Goal: Find specific page/section: Find specific page/section

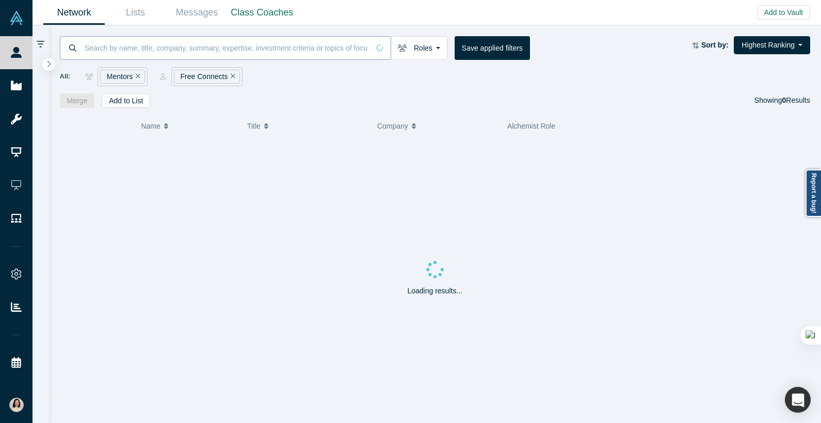
click at [129, 42] on input at bounding box center [227, 48] width 286 height 24
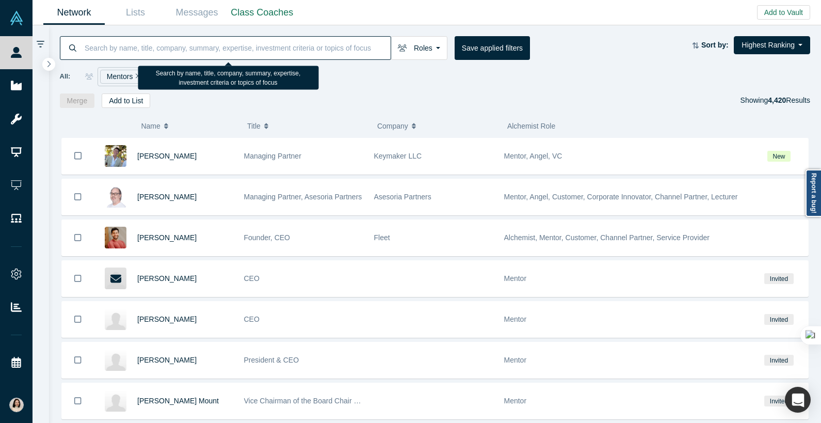
paste input "[PERSON_NAME]"
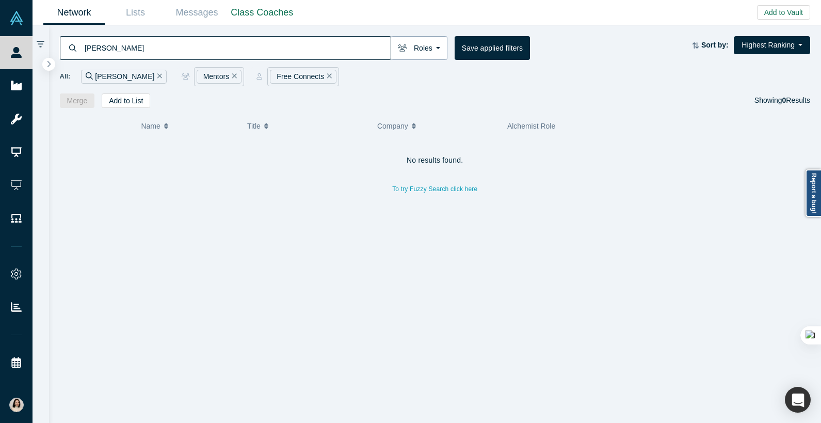
click at [424, 48] on button "Roles" at bounding box center [419, 48] width 57 height 24
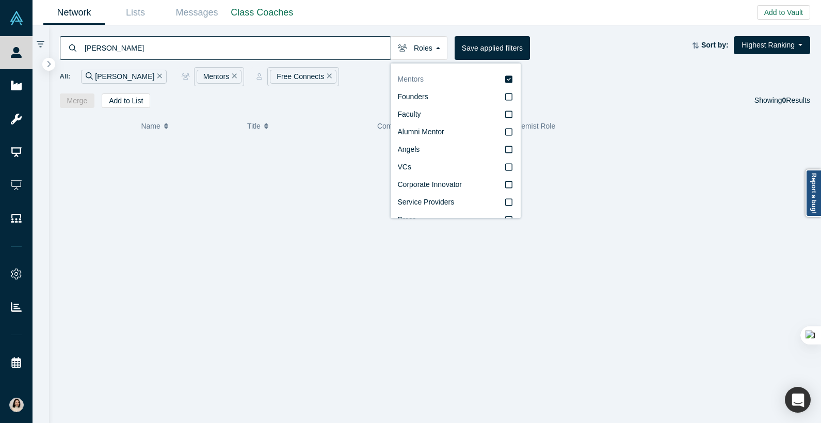
click at [452, 78] on label "Mentors" at bounding box center [456, 80] width 116 height 18
click at [0, 0] on input "Mentors" at bounding box center [0, 0] width 0 height 0
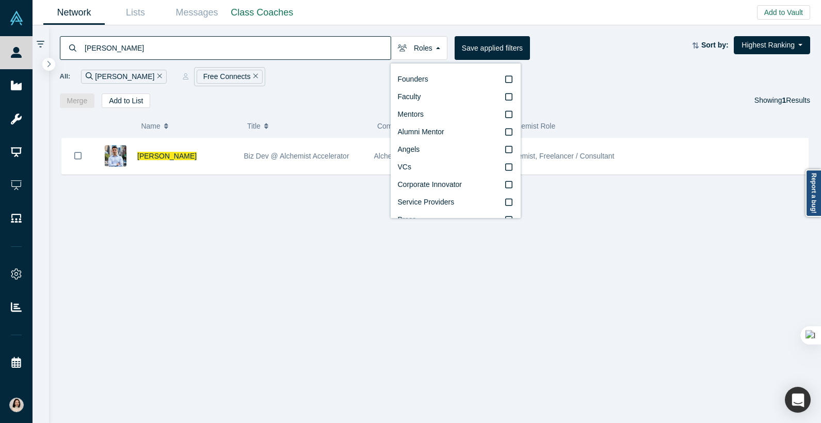
click at [232, 76] on div "Free Connects" at bounding box center [230, 77] width 66 height 14
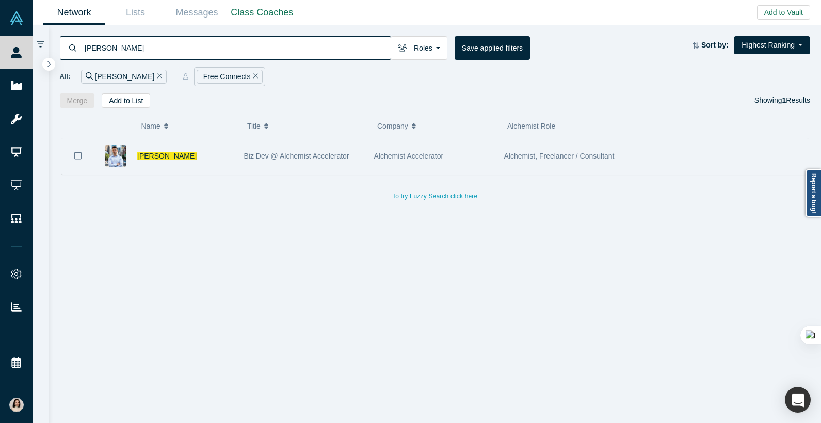
click at [395, 156] on span "Alchemist Accelerator" at bounding box center [409, 156] width 70 height 8
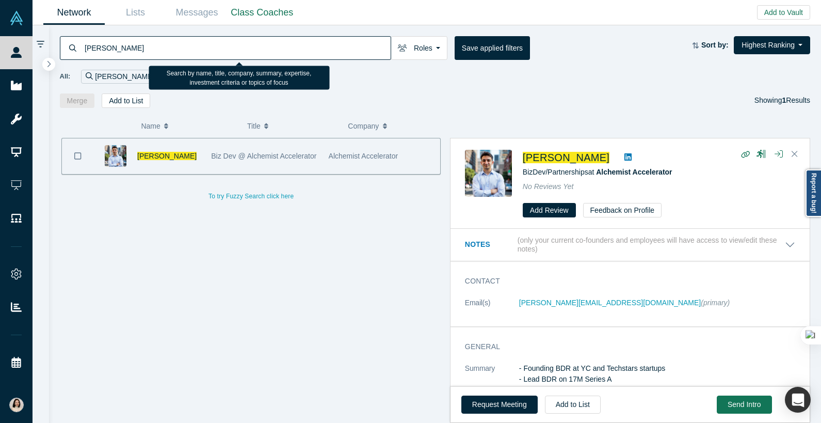
click at [206, 46] on input "[PERSON_NAME]" at bounding box center [237, 48] width 307 height 24
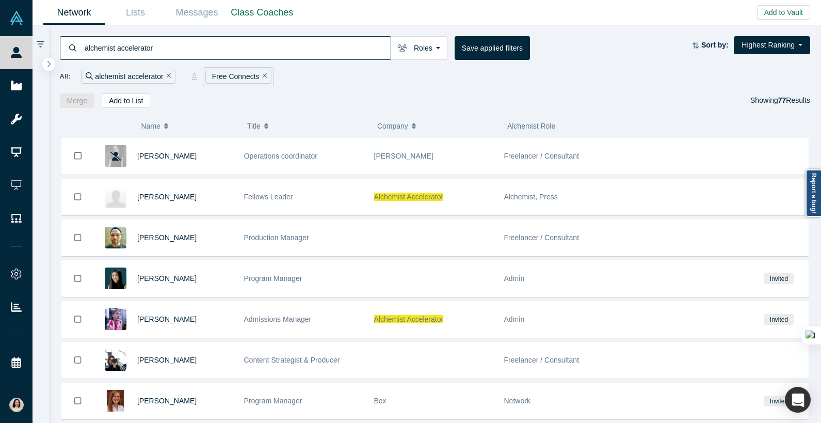
click at [264, 77] on icon "Remove Filter" at bounding box center [265, 75] width 5 height 7
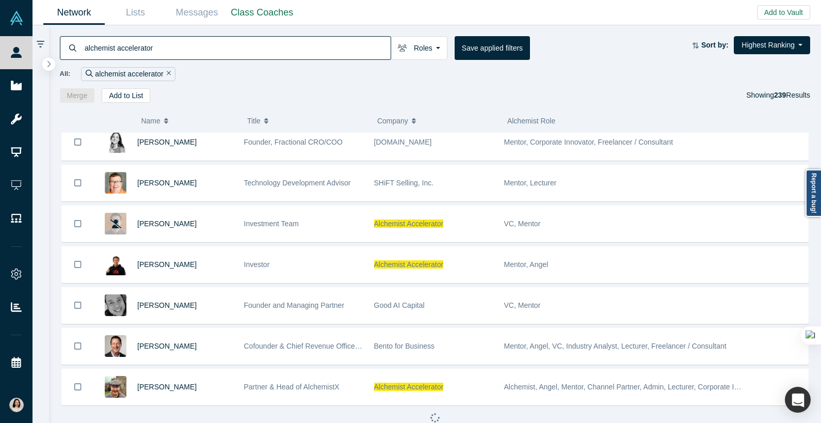
scroll to position [1358, 0]
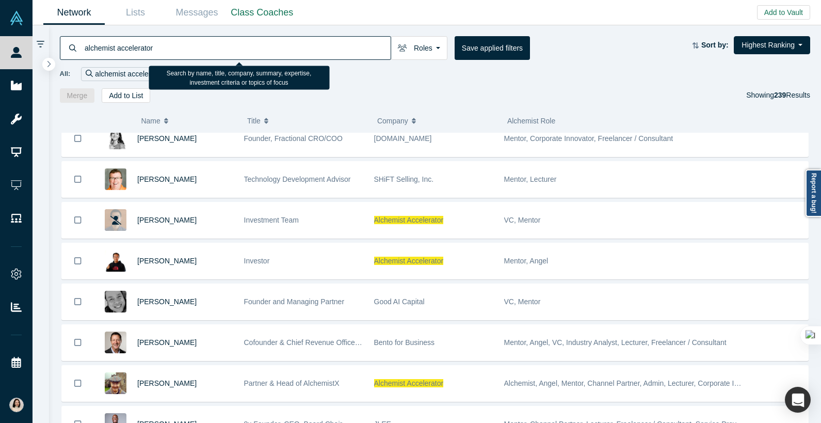
click at [245, 48] on input "alchemist accelerator" at bounding box center [237, 48] width 307 height 24
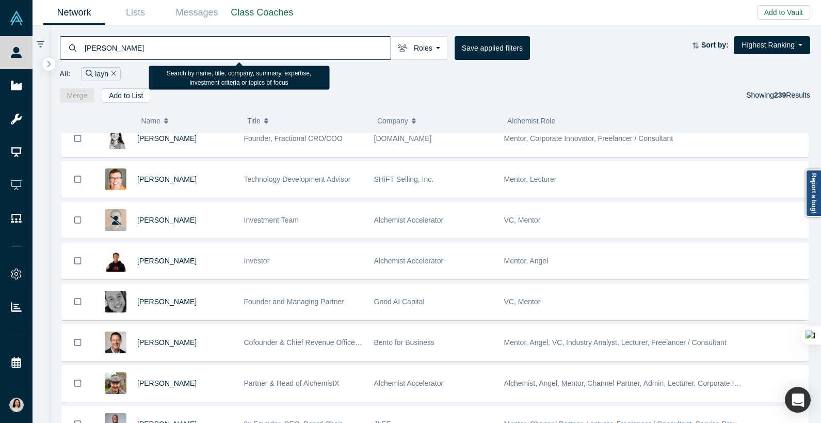
type input "[PERSON_NAME]"
